Goal: Information Seeking & Learning: Learn about a topic

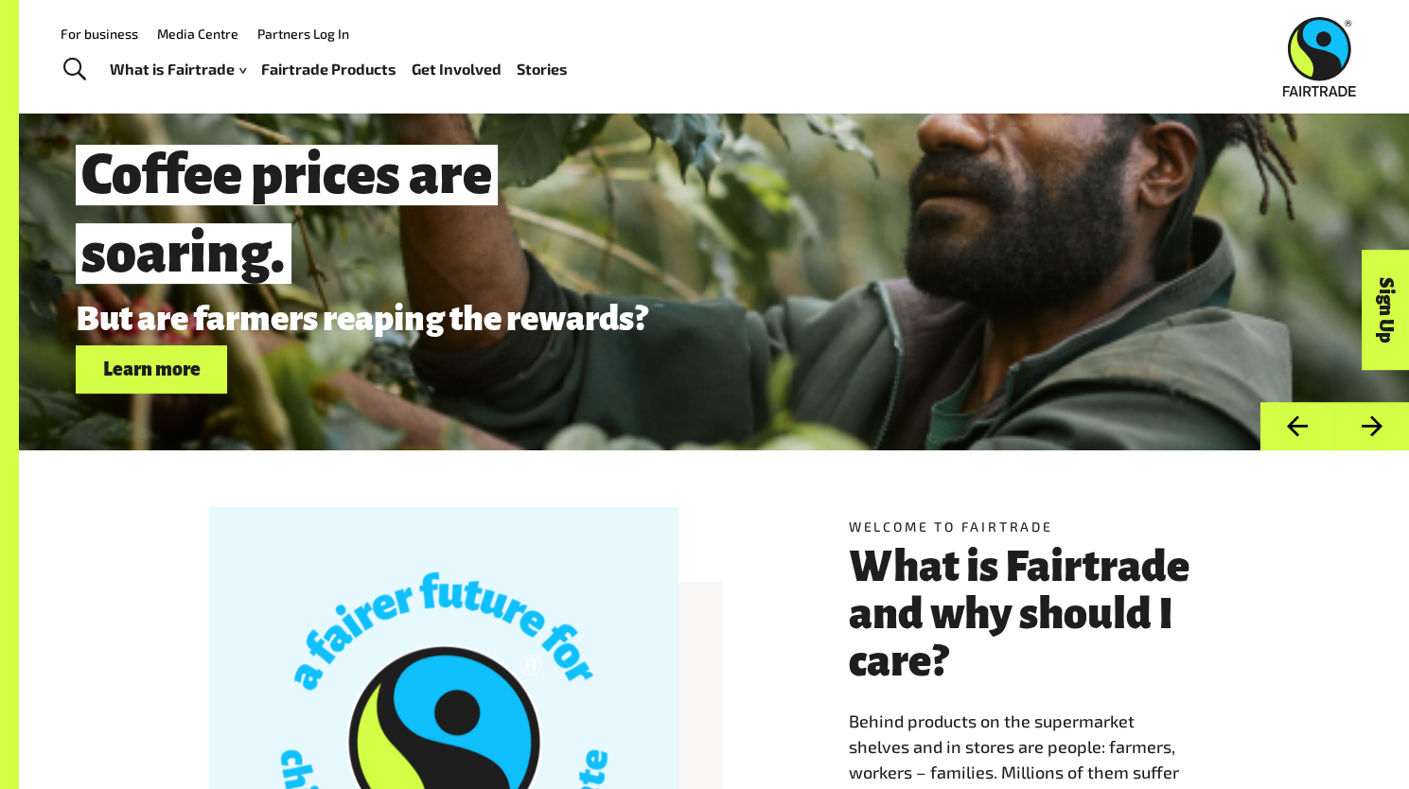
scroll to position [104, 0]
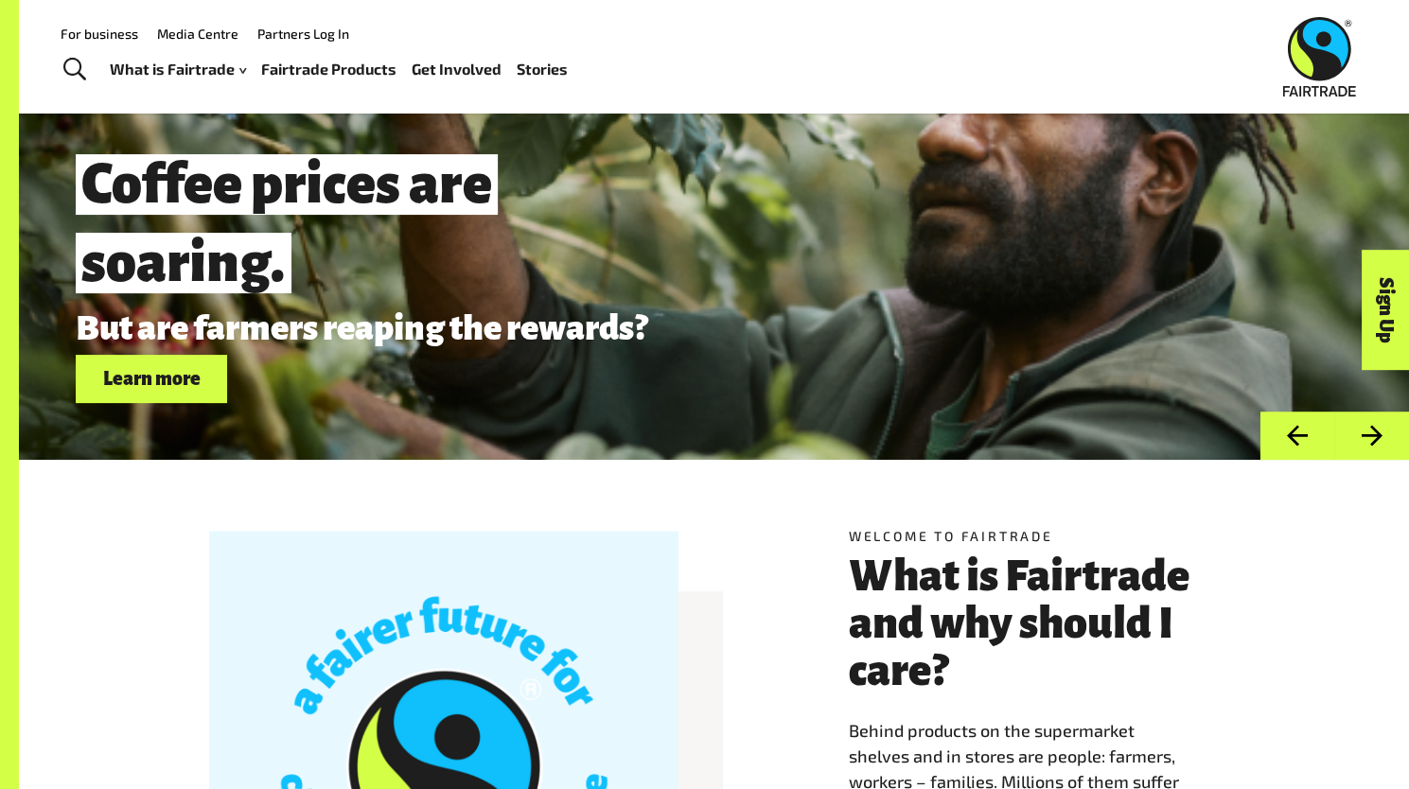
click at [284, 79] on link "Fairtrade Products" at bounding box center [328, 69] width 135 height 27
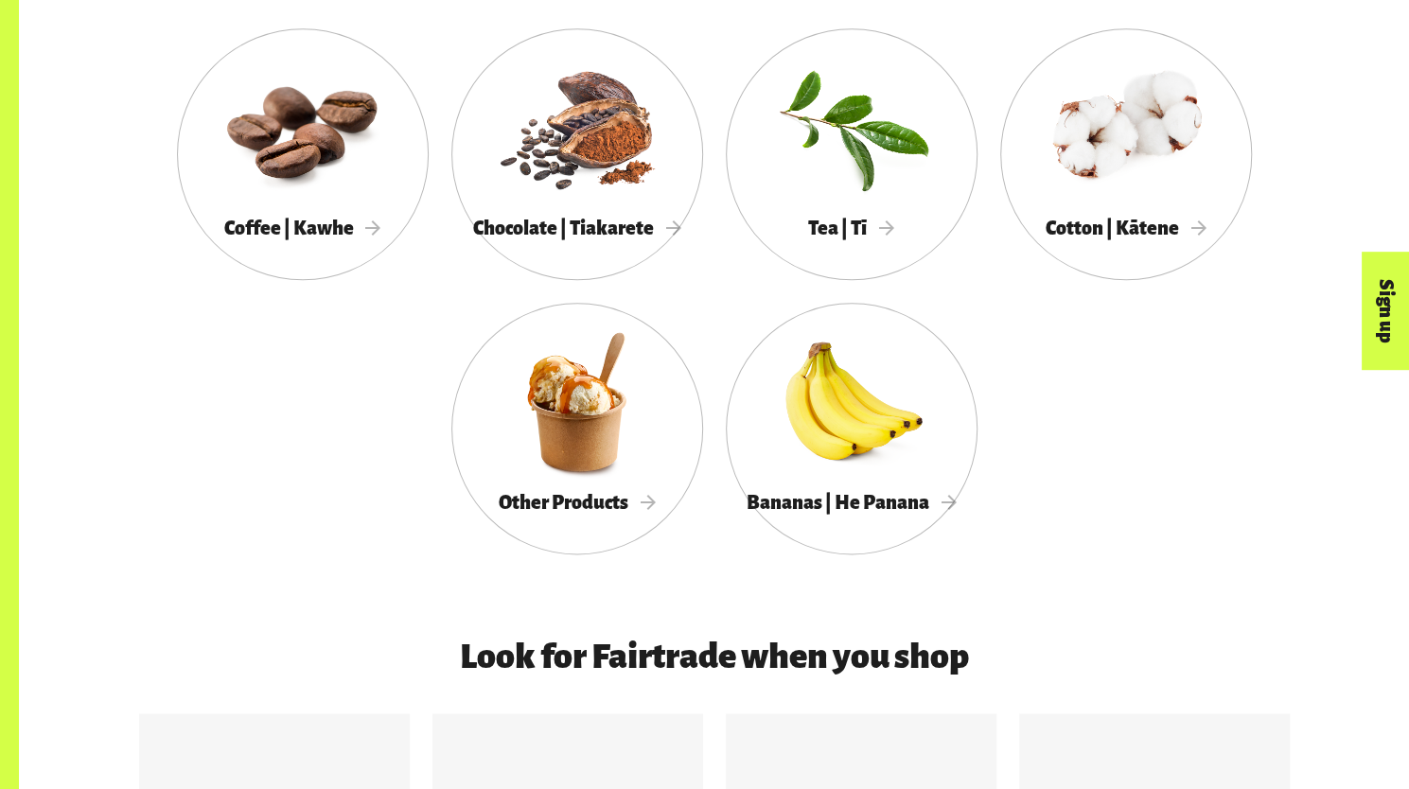
scroll to position [1126, 0]
click at [630, 228] on span "Chocolate | Tiakarete" at bounding box center [577, 227] width 208 height 21
click at [594, 535] on link "Other Products" at bounding box center [577, 428] width 252 height 252
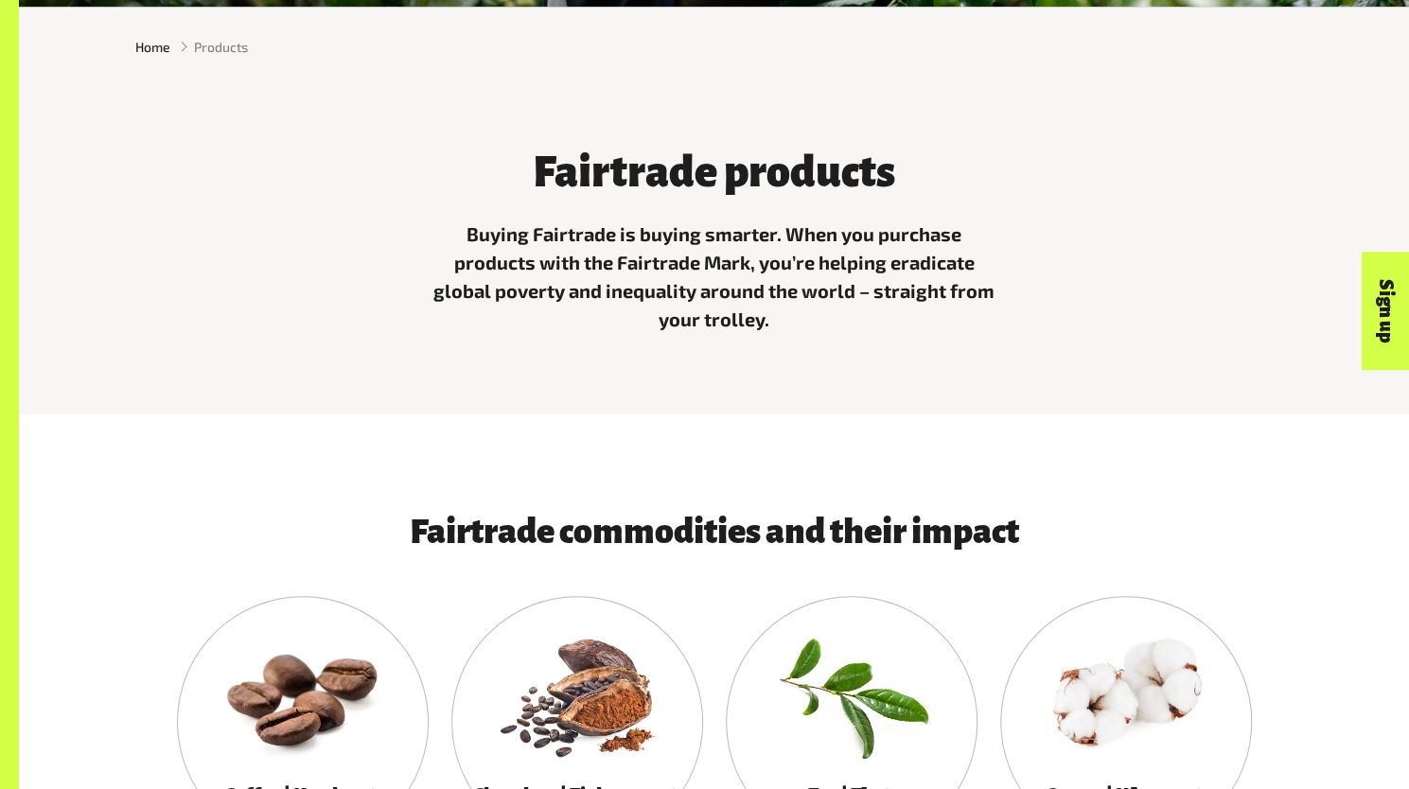
scroll to position [558, 0]
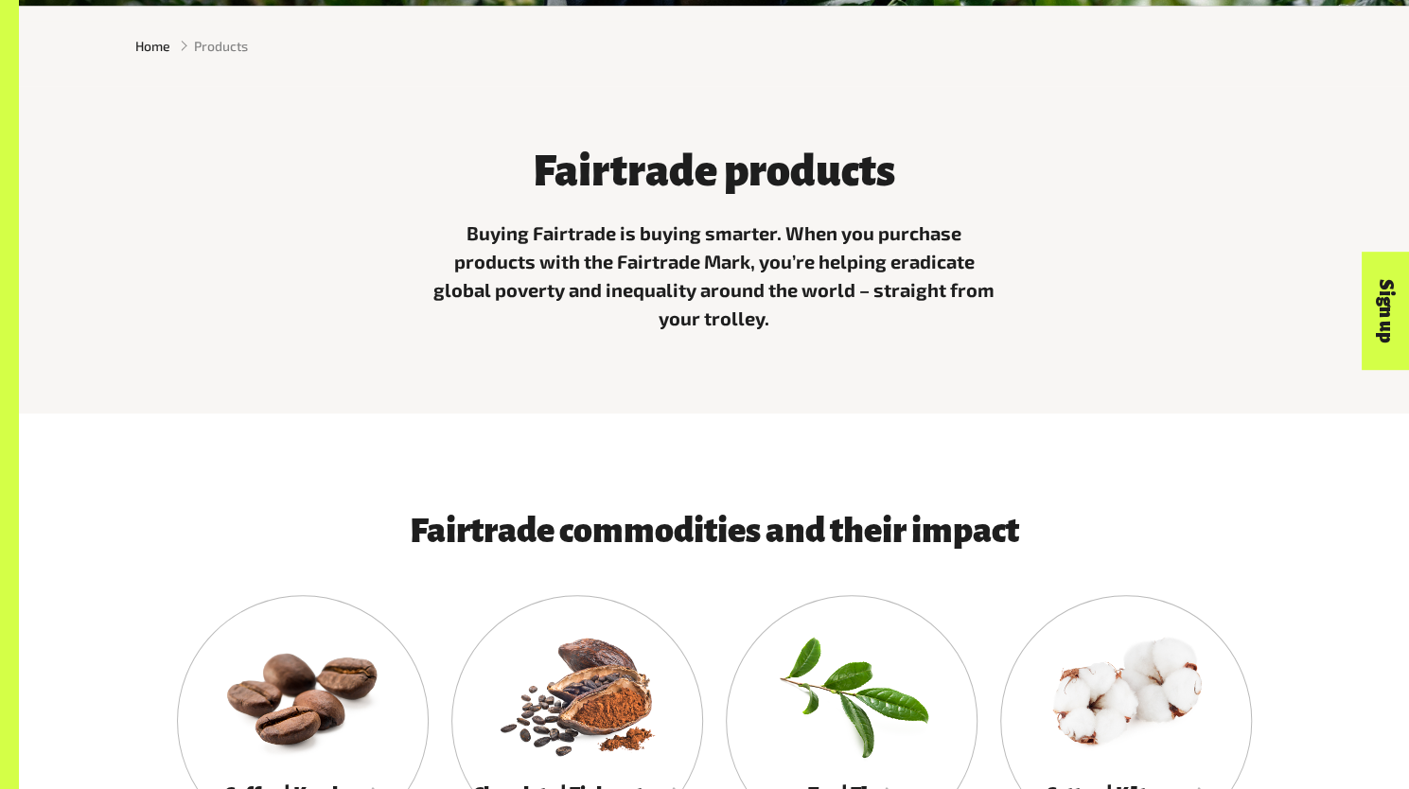
click at [391, 347] on div "Fairtrade products Buying Fairtrade is buying smarter. When you purchase produc…" at bounding box center [714, 235] width 1181 height 223
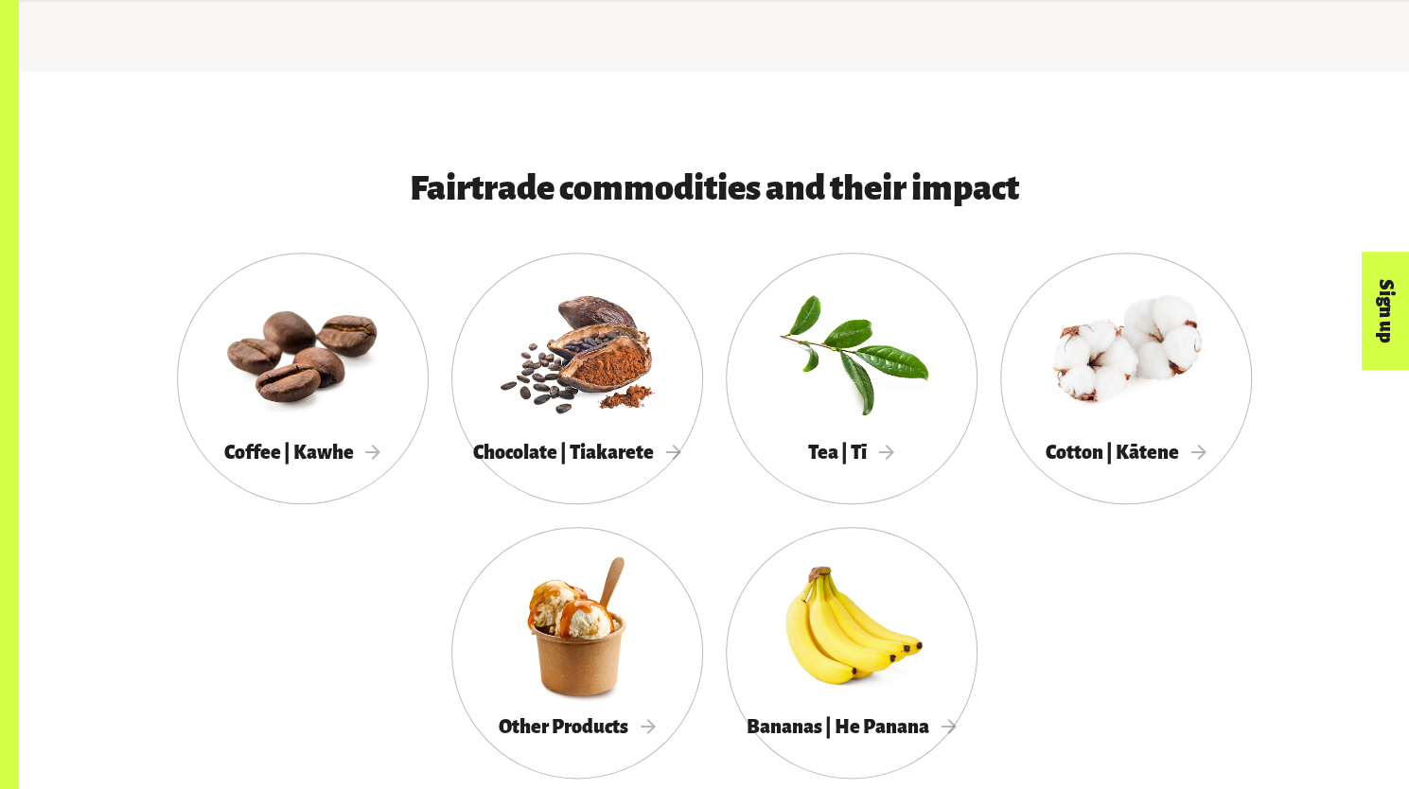
scroll to position [908, 0]
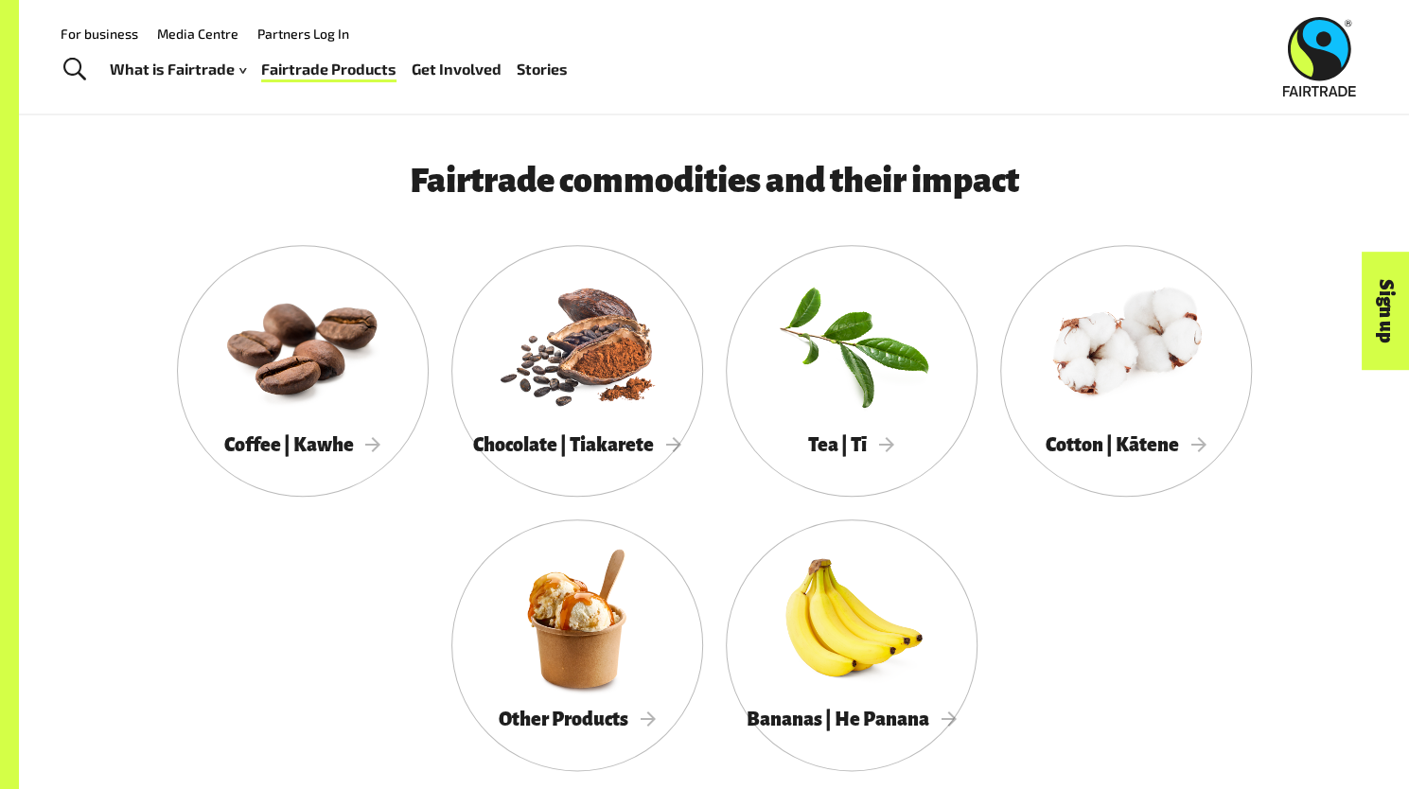
click at [229, 82] on div "What is Fairtrade How Fairtrade works Where Fairtrade works Fast facts Who we a…" at bounding box center [346, 68] width 473 height 47
click at [289, 421] on div at bounding box center [303, 344] width 252 height 164
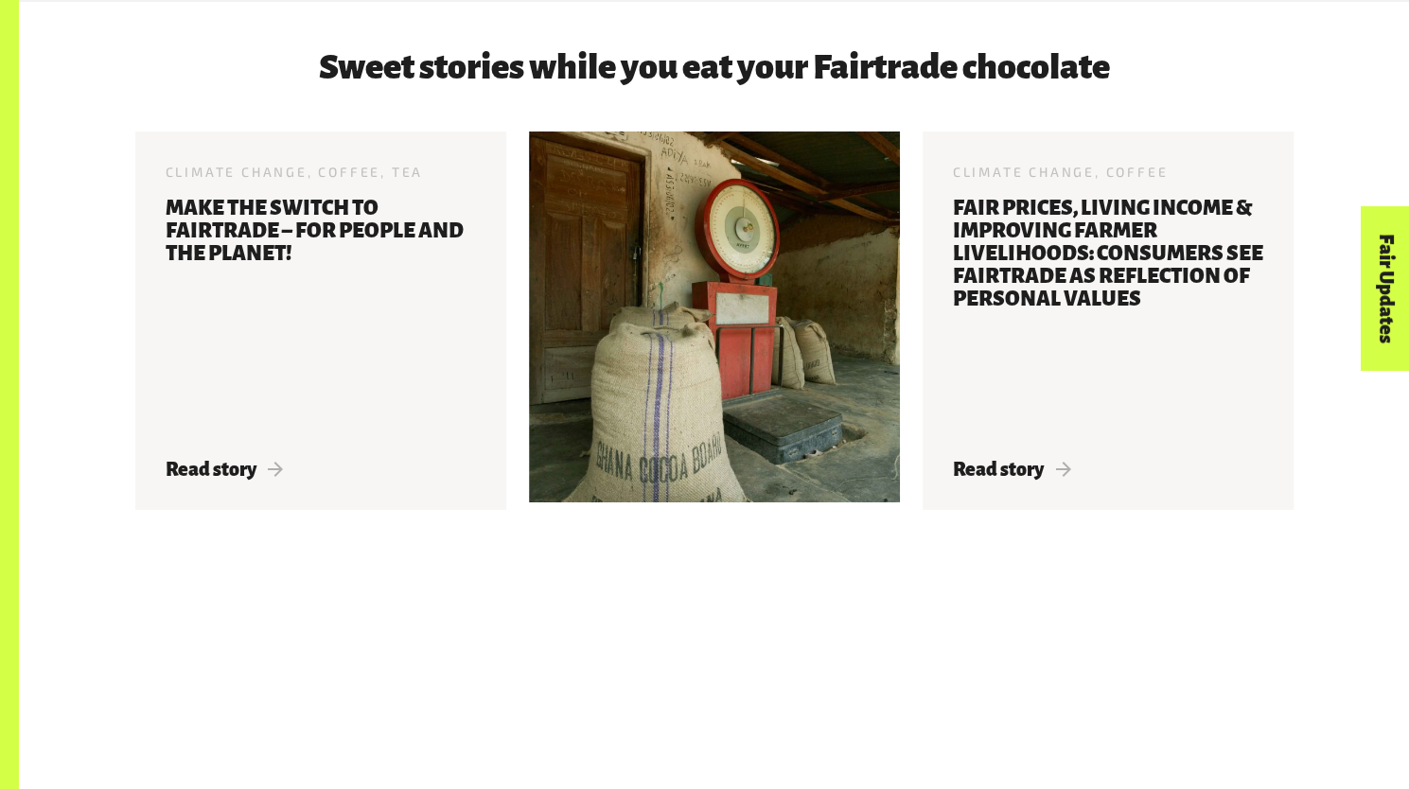
scroll to position [3731, 0]
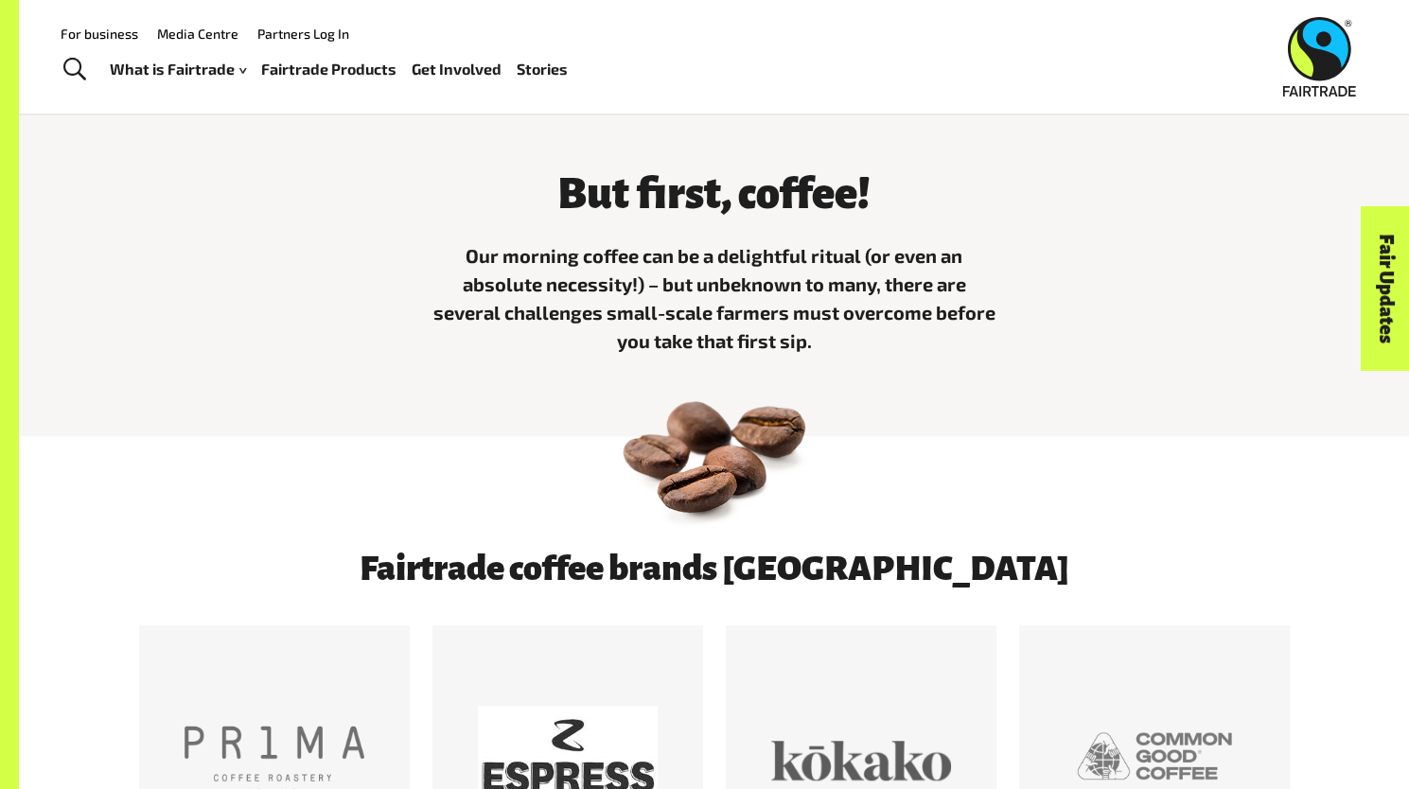
scroll to position [434, 0]
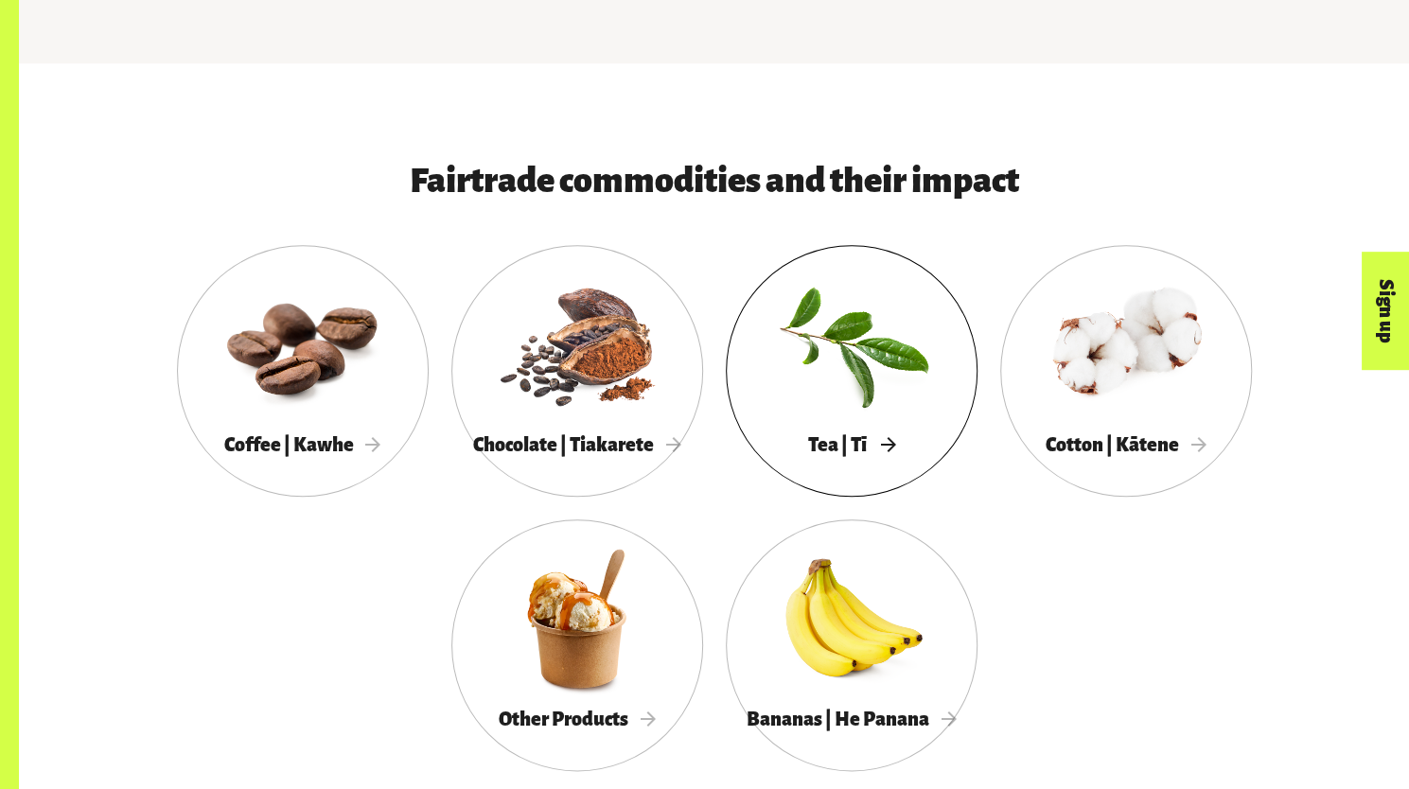
click at [756, 371] on div at bounding box center [852, 344] width 252 height 164
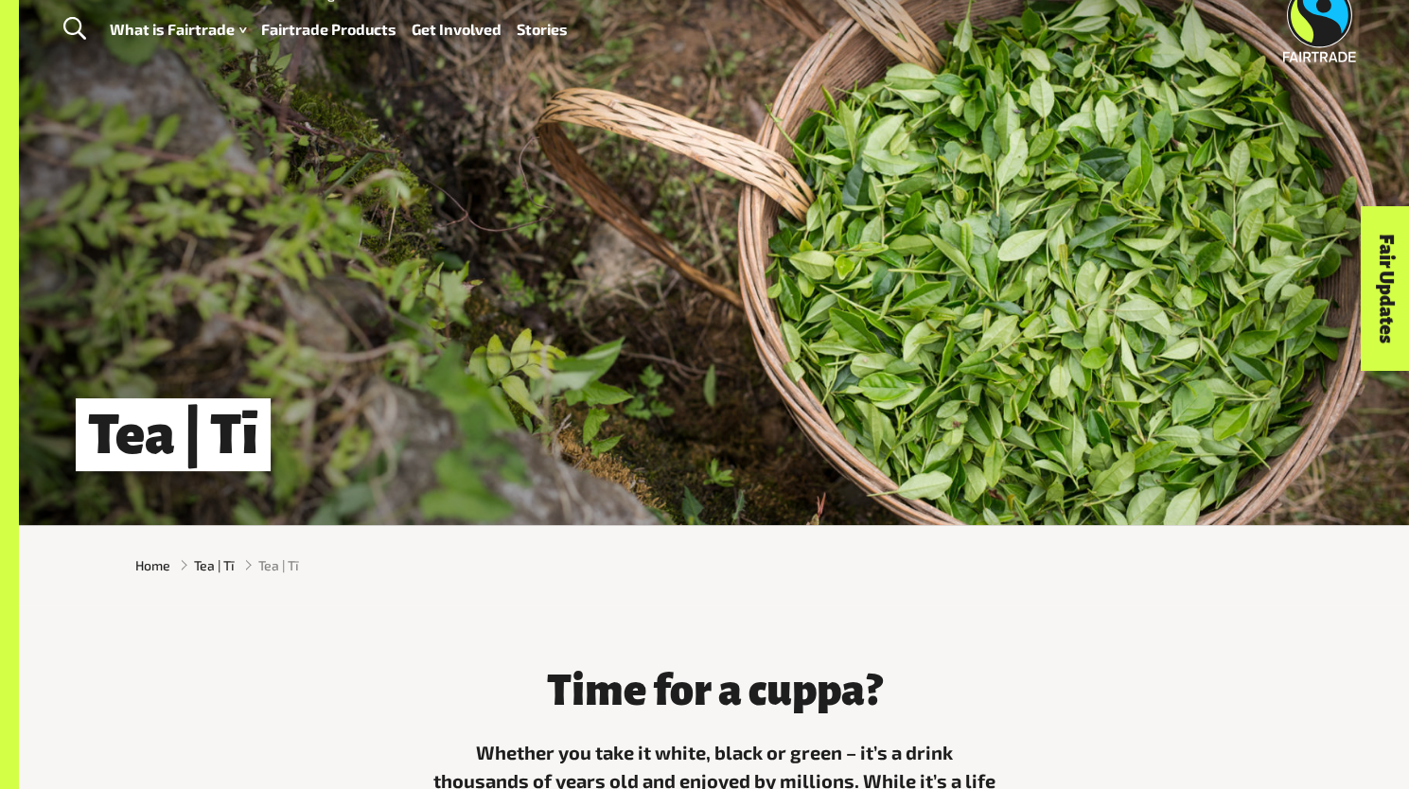
scroll to position [41, 0]
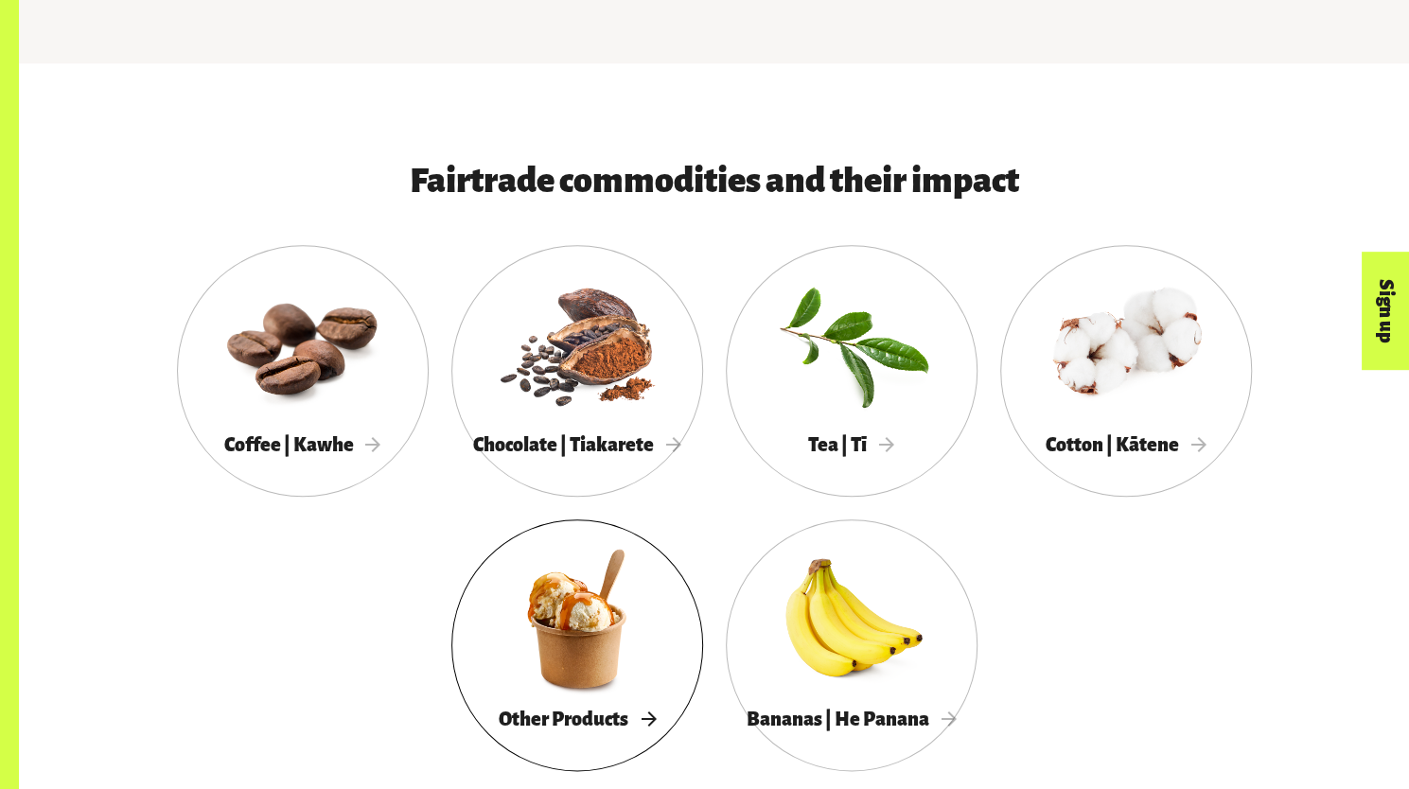
click at [646, 640] on div at bounding box center [577, 618] width 252 height 164
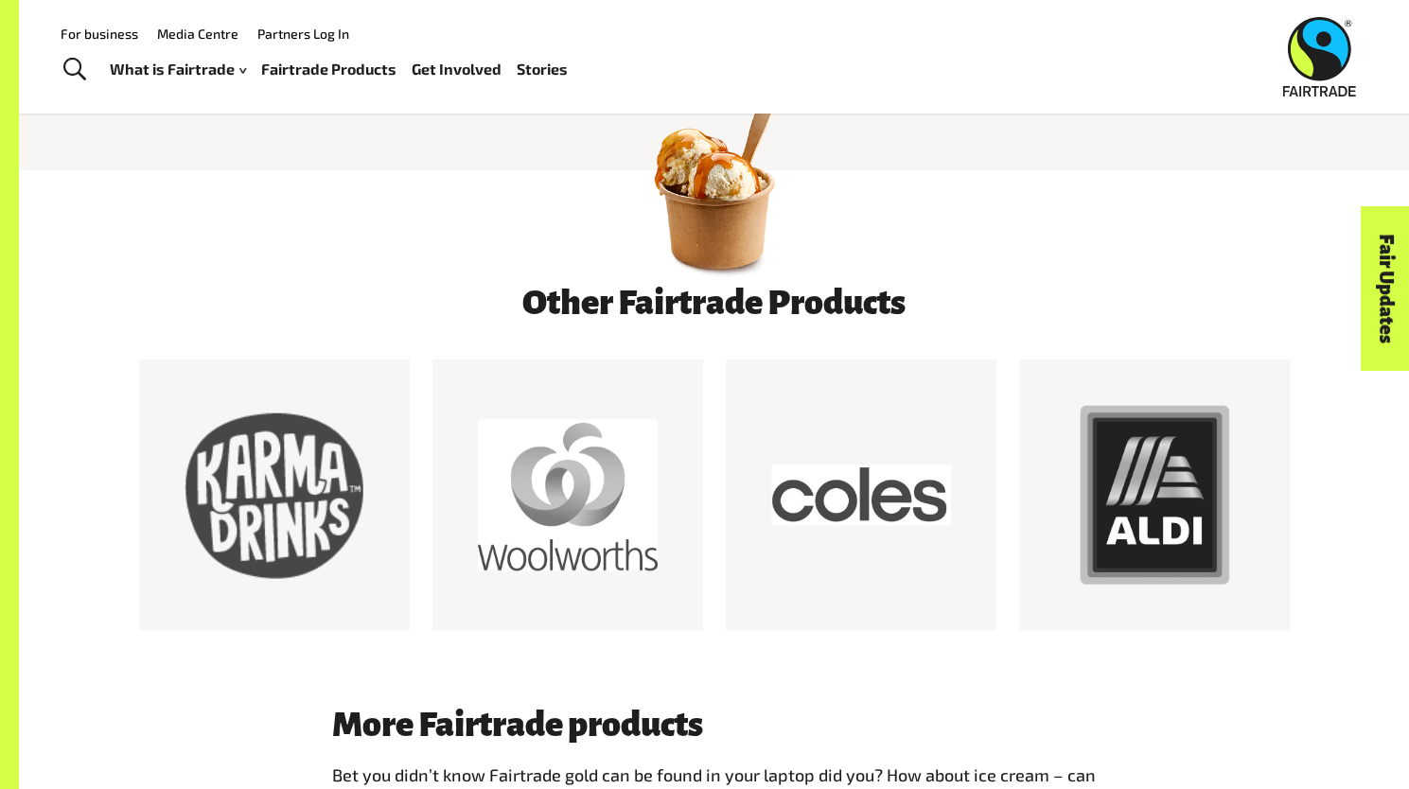
scroll to position [824, 0]
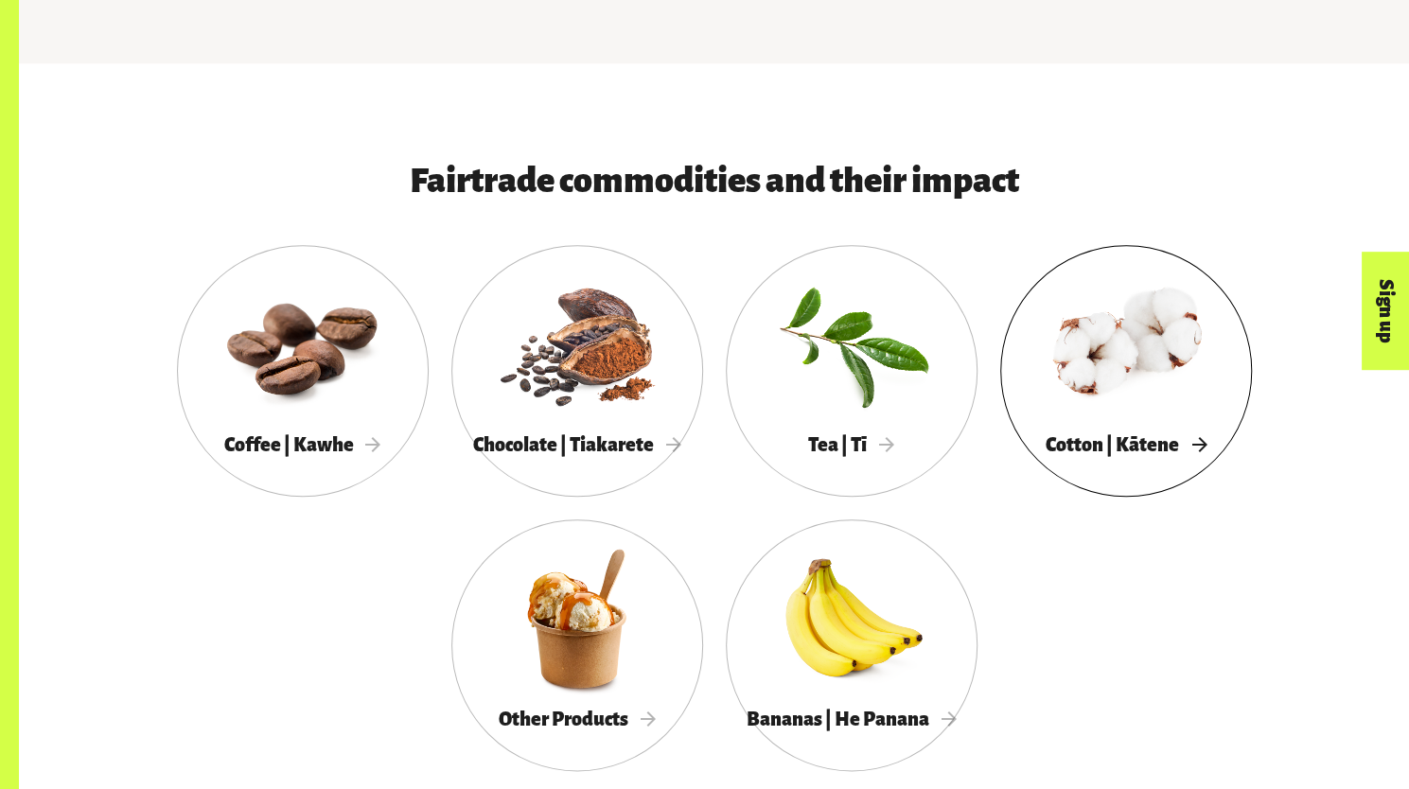
click at [1086, 336] on div at bounding box center [1126, 344] width 252 height 164
click at [882, 634] on div at bounding box center [852, 618] width 252 height 164
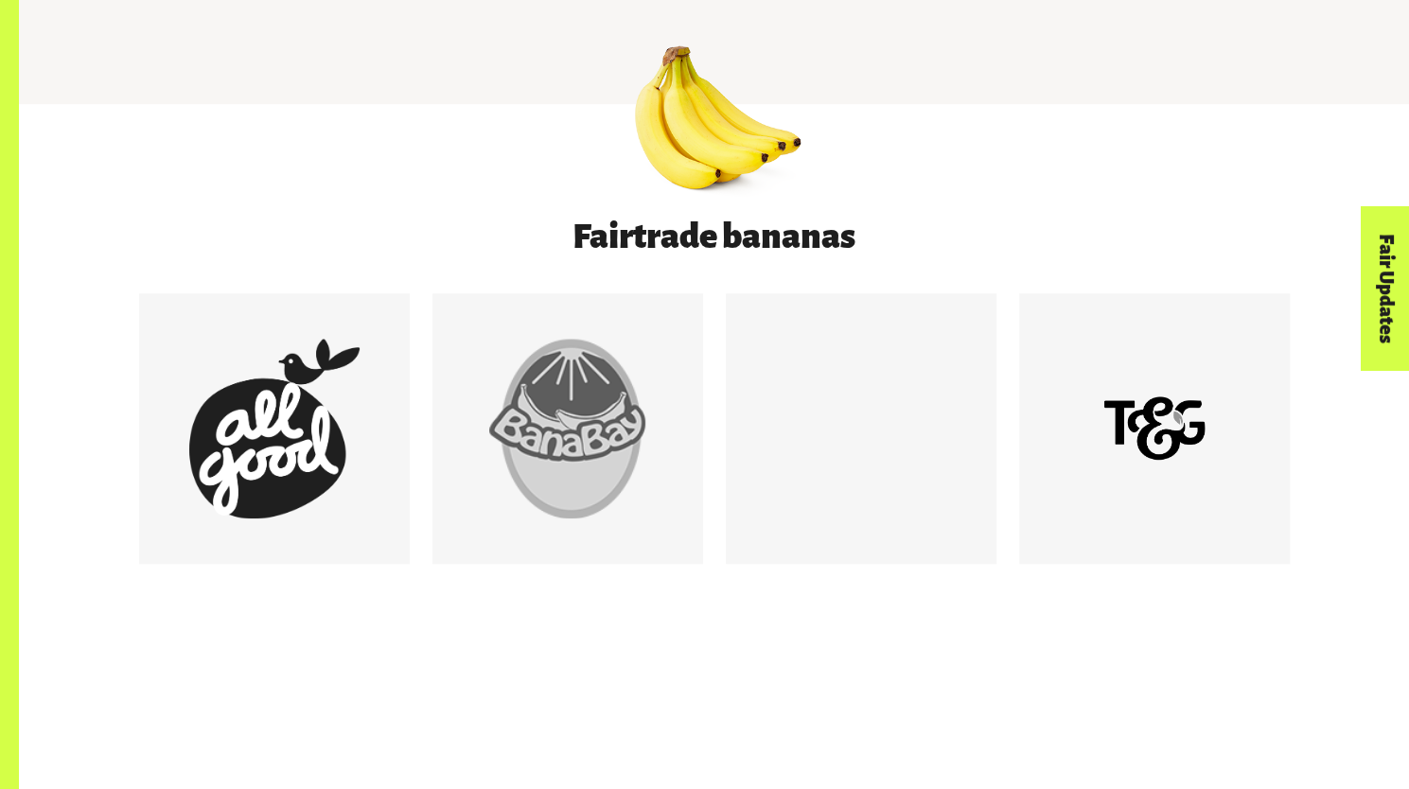
scroll to position [1061, 0]
